Goal: Information Seeking & Learning: Learn about a topic

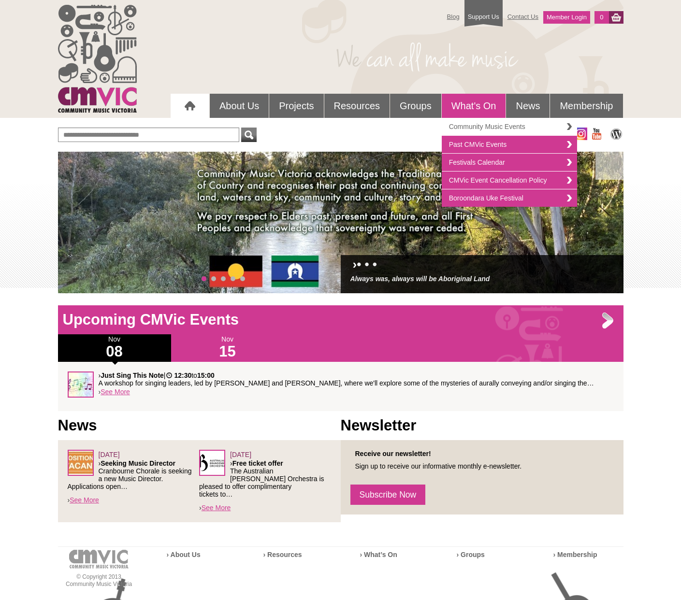
click at [466, 125] on link "Community Music Events" at bounding box center [508, 127] width 135 height 18
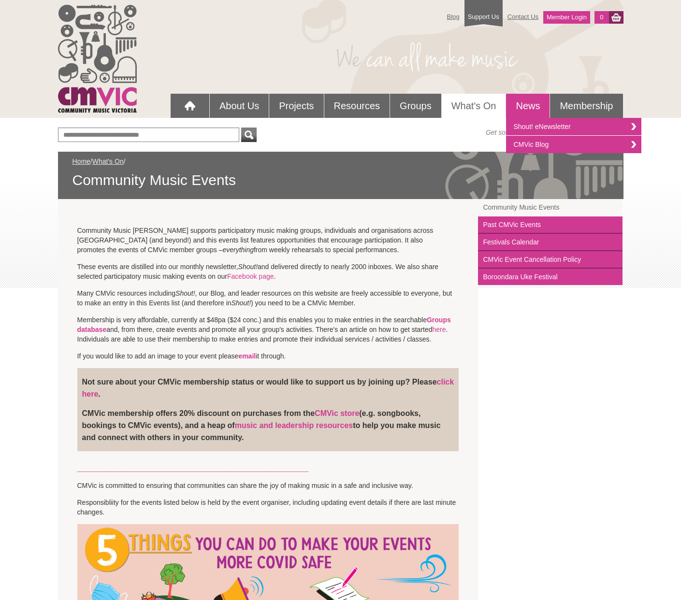
click at [524, 102] on link "News" at bounding box center [527, 106] width 43 height 24
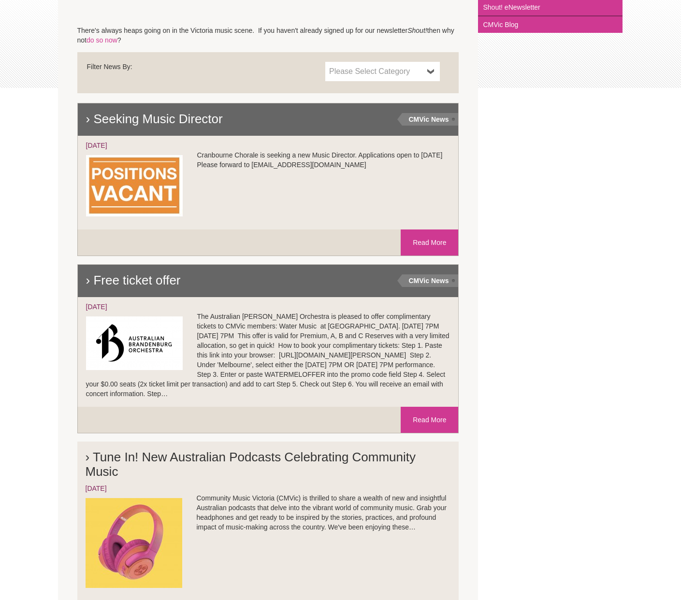
scroll to position [201, 0]
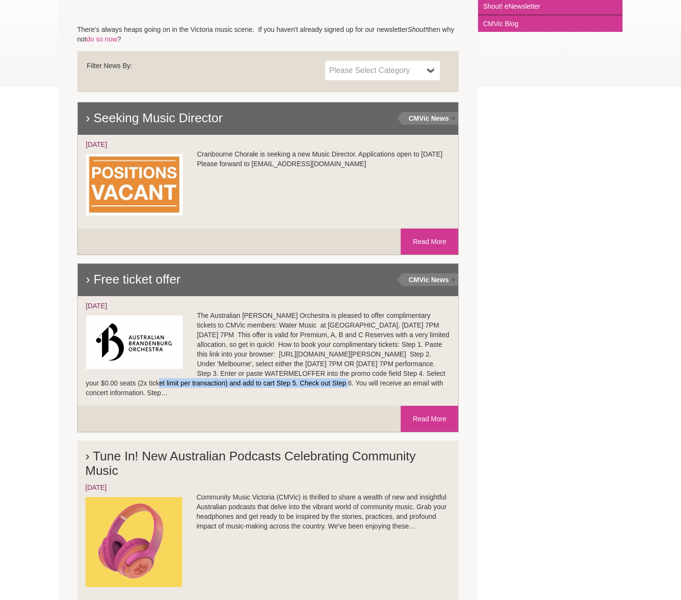
drag, startPoint x: 324, startPoint y: 354, endPoint x: 284, endPoint y: 369, distance: 42.5
click at [289, 363] on li "› Free ticket offer CMVic News 02/Oct/2025" at bounding box center [268, 334] width 382 height 142
copy li "https://www.brandenburg.com.au/live-concerts/events/water-music/"
drag, startPoint x: 103, startPoint y: 382, endPoint x: 156, endPoint y: 391, distance: 53.9
click at [161, 383] on li "› Free ticket offer CMVic News 02/Oct/2025" at bounding box center [268, 334] width 382 height 142
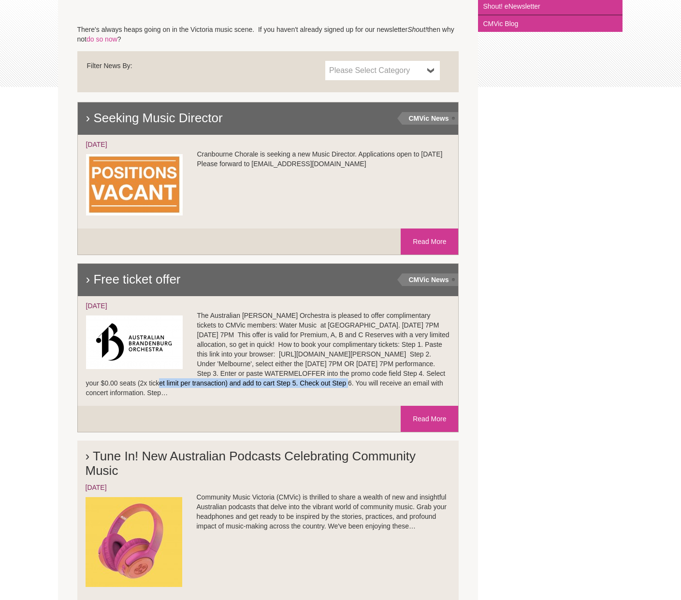
copy li "WATERMELOFFER"
drag, startPoint x: 322, startPoint y: 354, endPoint x: 285, endPoint y: 363, distance: 37.8
click at [286, 361] on li "› Free ticket offer CMVic News 02/Oct/2025" at bounding box center [268, 334] width 382 height 142
copy li "https://www.brandenburg.com.au/live-concerts/events/water-music/"
